Goal: Find specific page/section: Find specific page/section

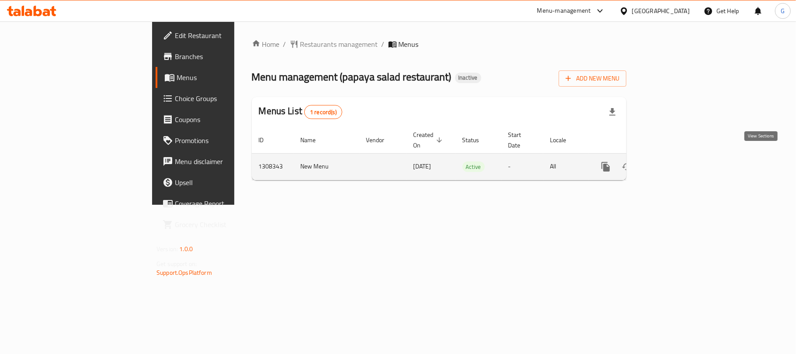
click at [679, 156] on link "enhanced table" at bounding box center [668, 166] width 21 height 21
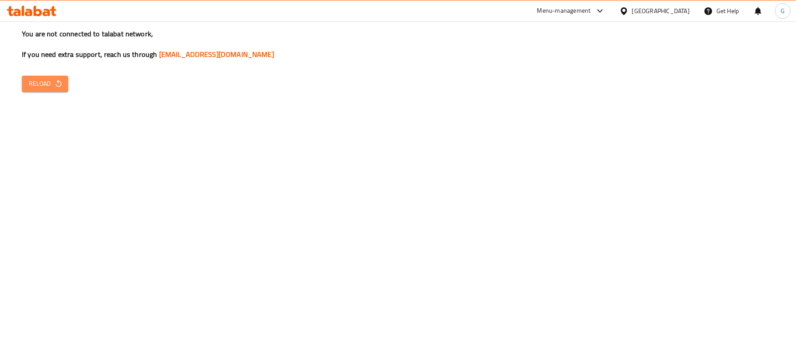
click at [51, 76] on button "Reload" at bounding box center [45, 84] width 46 height 16
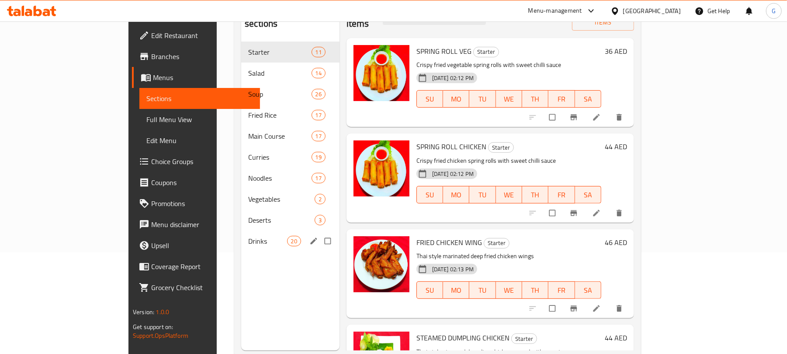
scroll to position [100, 0]
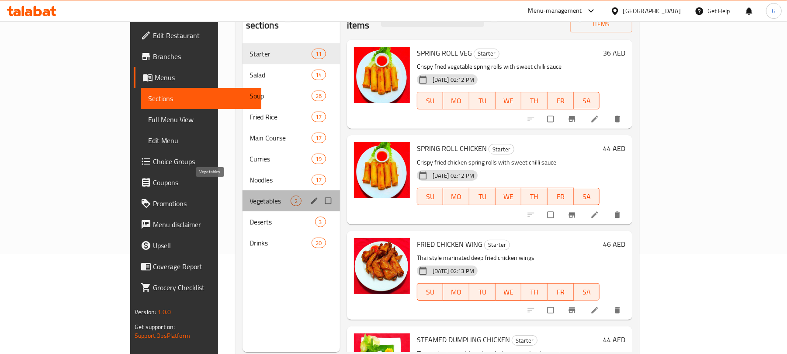
click at [250, 195] on span "Vegetables" at bounding box center [270, 200] width 41 height 10
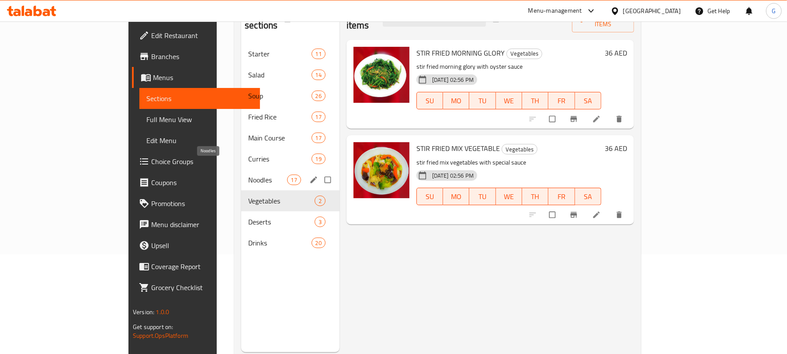
click at [248, 174] on span "Noodles" at bounding box center [267, 179] width 38 height 10
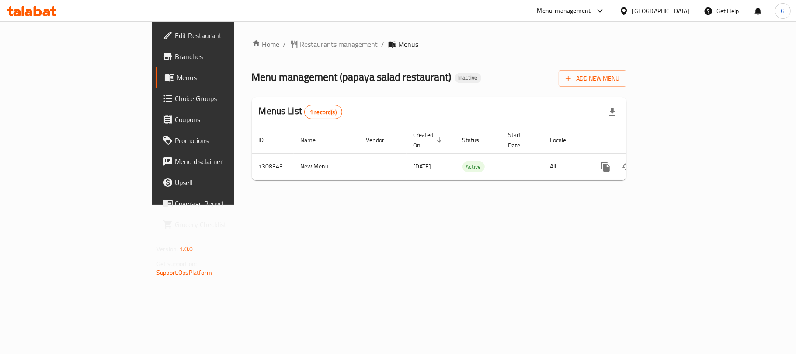
click at [60, 62] on div at bounding box center [398, 177] width 796 height 354
drag, startPoint x: 0, startPoint y: 0, endPoint x: 60, endPoint y: 62, distance: 86.0
click at [156, 62] on link "Branches" at bounding box center [220, 56] width 129 height 21
